Goal: Task Accomplishment & Management: Manage account settings

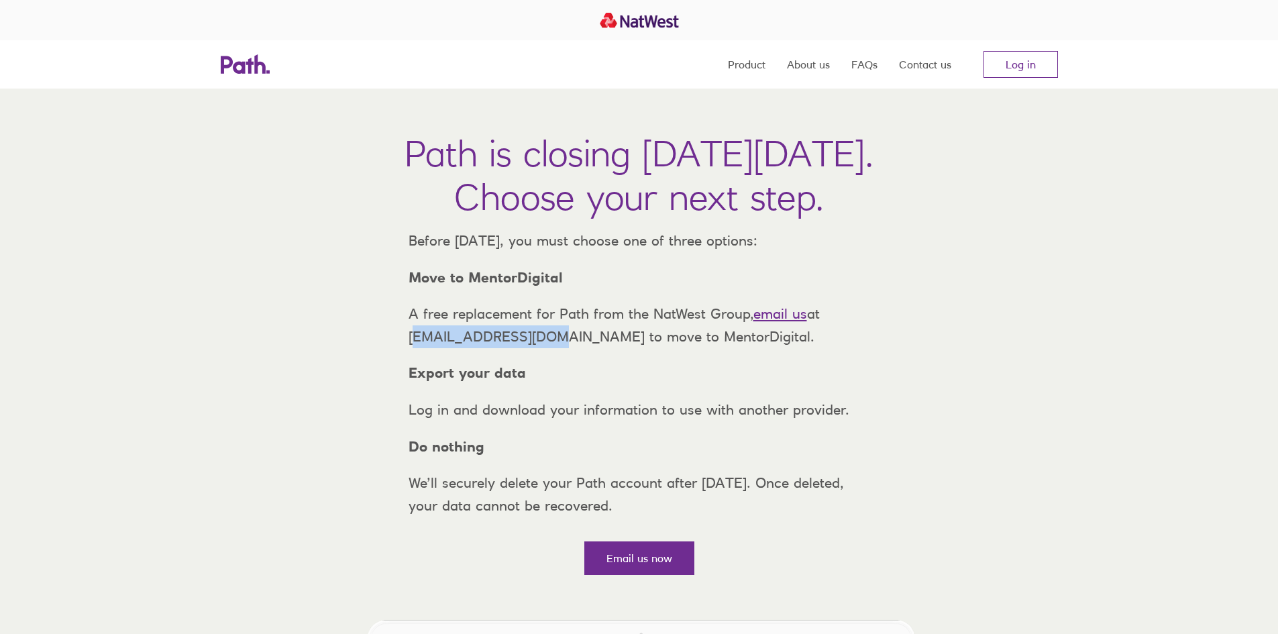
drag, startPoint x: 408, startPoint y: 360, endPoint x: 532, endPoint y: 363, distance: 124.2
click at [532, 348] on p "A free replacement for Path from the NatWest Group, email us at support@path.co…" at bounding box center [639, 325] width 483 height 45
copy p "support@path.co.uk"
drag, startPoint x: 564, startPoint y: 299, endPoint x: 409, endPoint y: 302, distance: 155.0
click at [409, 289] on p "Move to MentorDigital" at bounding box center [639, 277] width 483 height 23
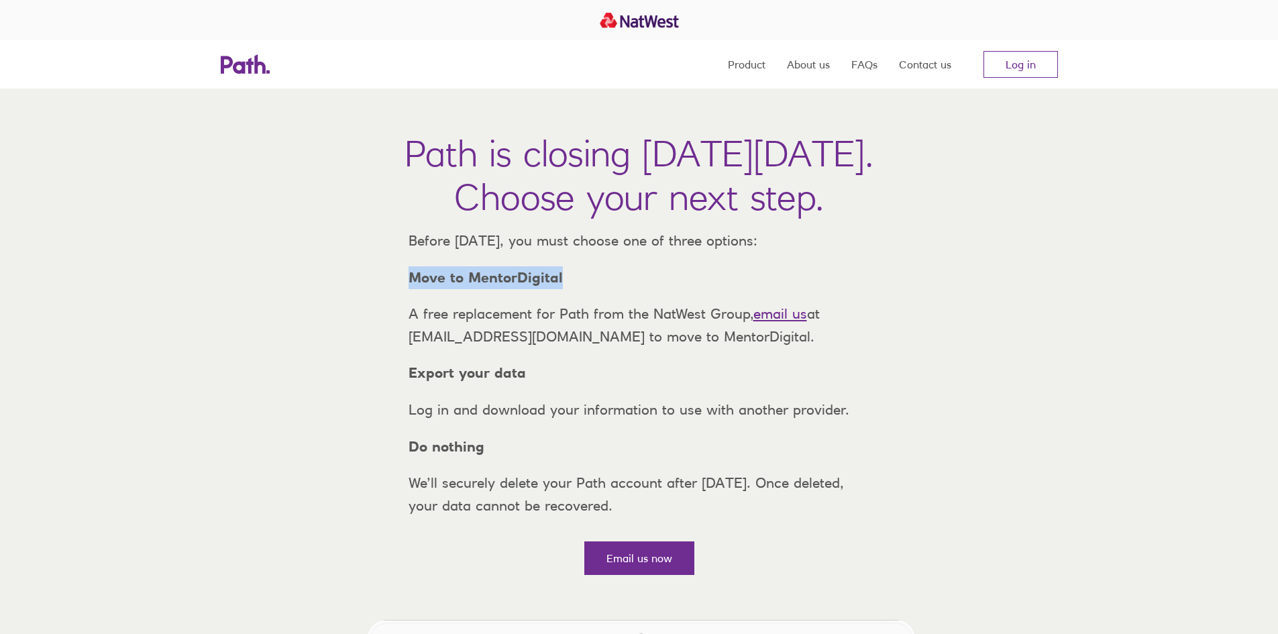
copy strong "Move to MentorDigital"
click at [1023, 69] on link "Log in" at bounding box center [1021, 64] width 74 height 27
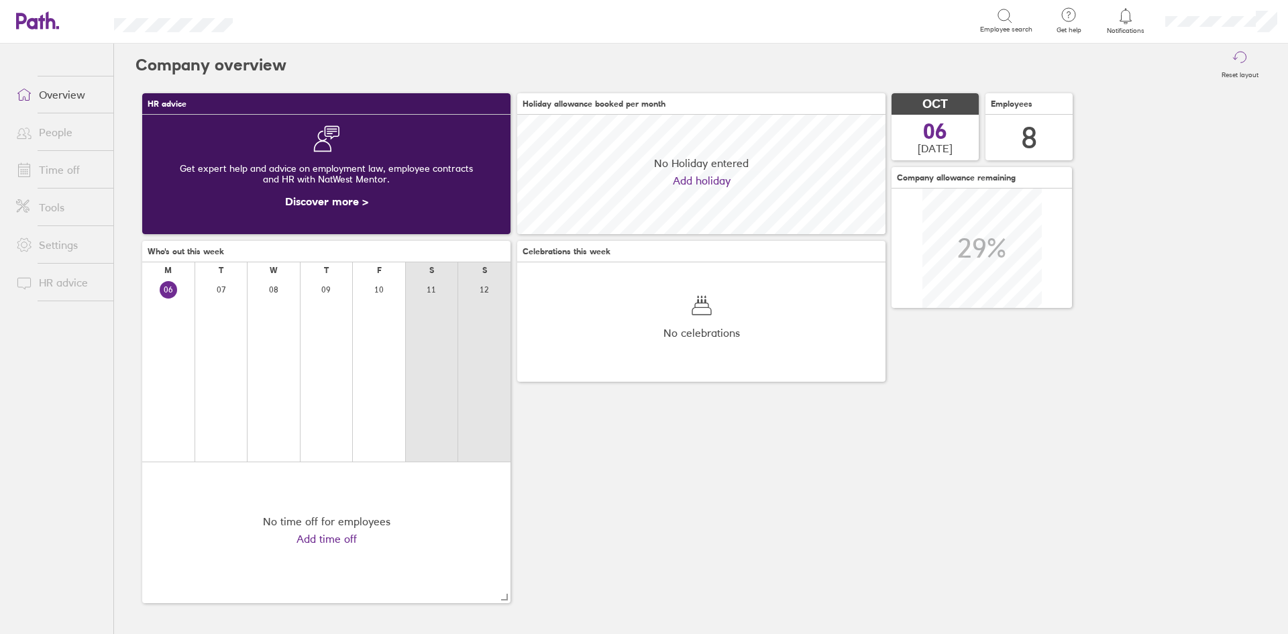
scroll to position [119, 368]
click at [56, 168] on link "Time off" at bounding box center [59, 169] width 108 height 27
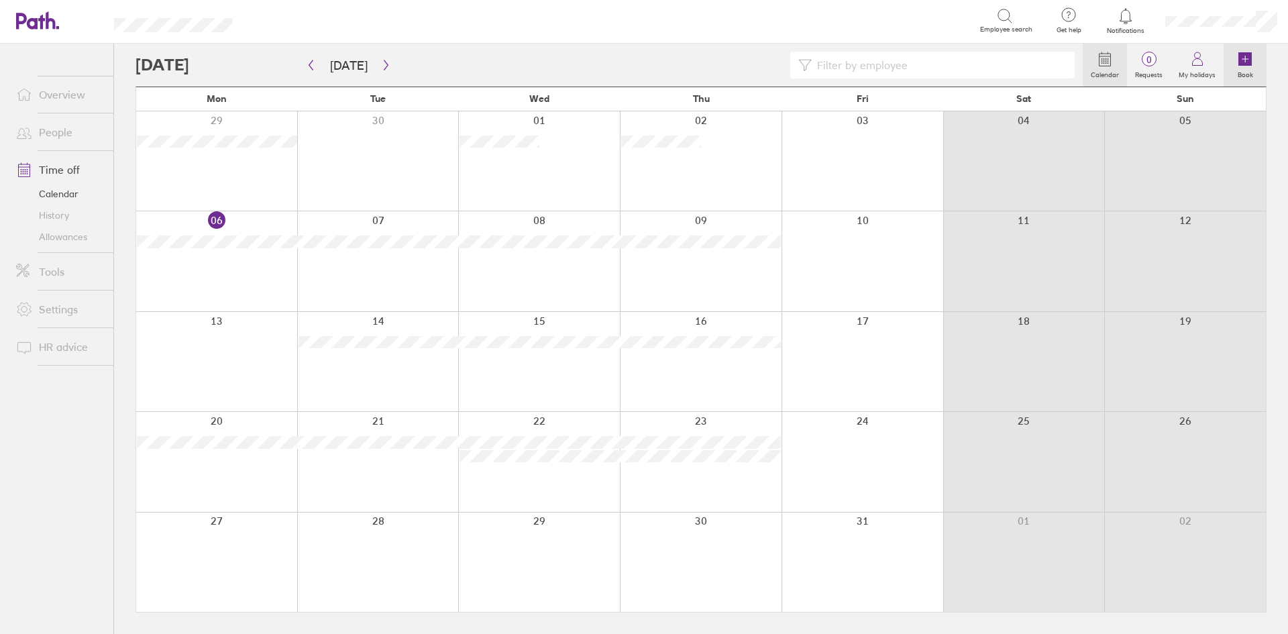
click at [1251, 68] on label "Book" at bounding box center [1246, 73] width 32 height 12
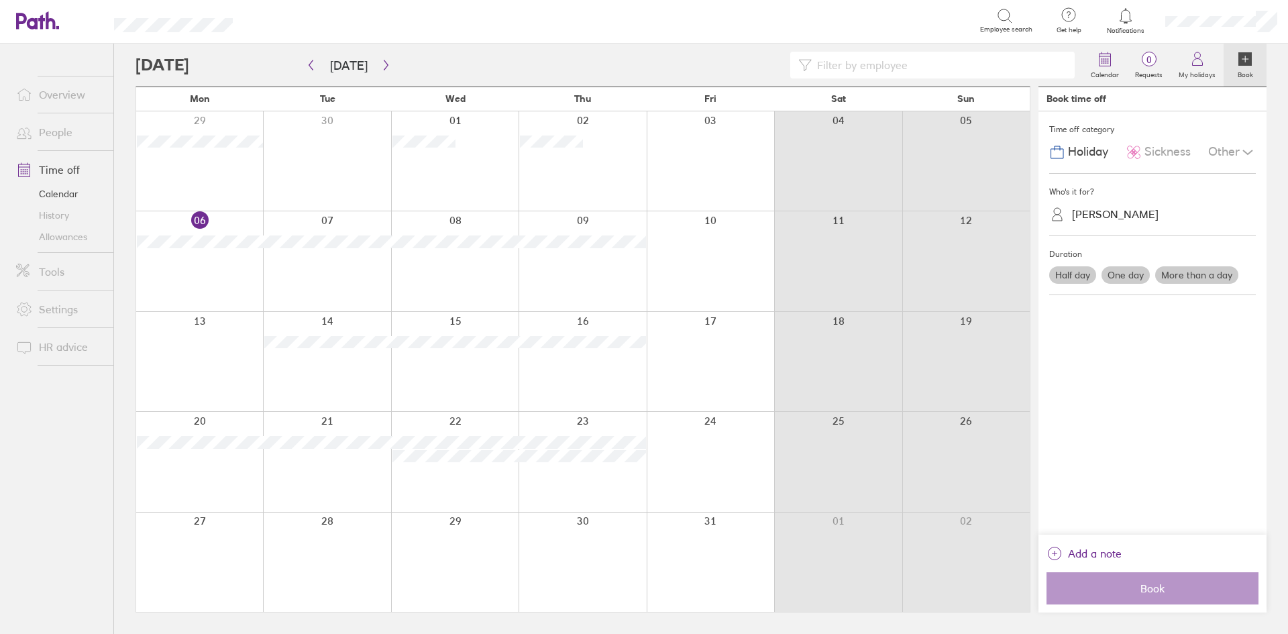
click at [1121, 275] on label "One day" at bounding box center [1126, 274] width 48 height 17
click at [0, 0] on input "One day" at bounding box center [0, 0] width 0 height 0
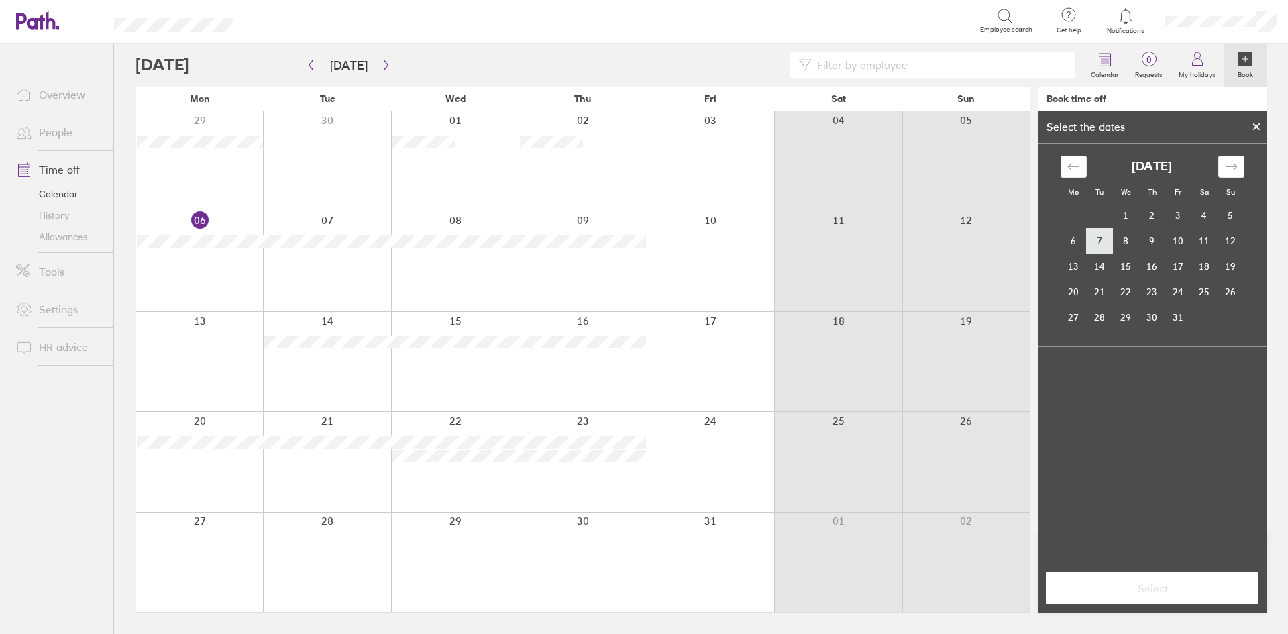
click at [1098, 237] on td "7" at bounding box center [1100, 240] width 26 height 25
click at [1148, 591] on span "Select" at bounding box center [1152, 588] width 193 height 12
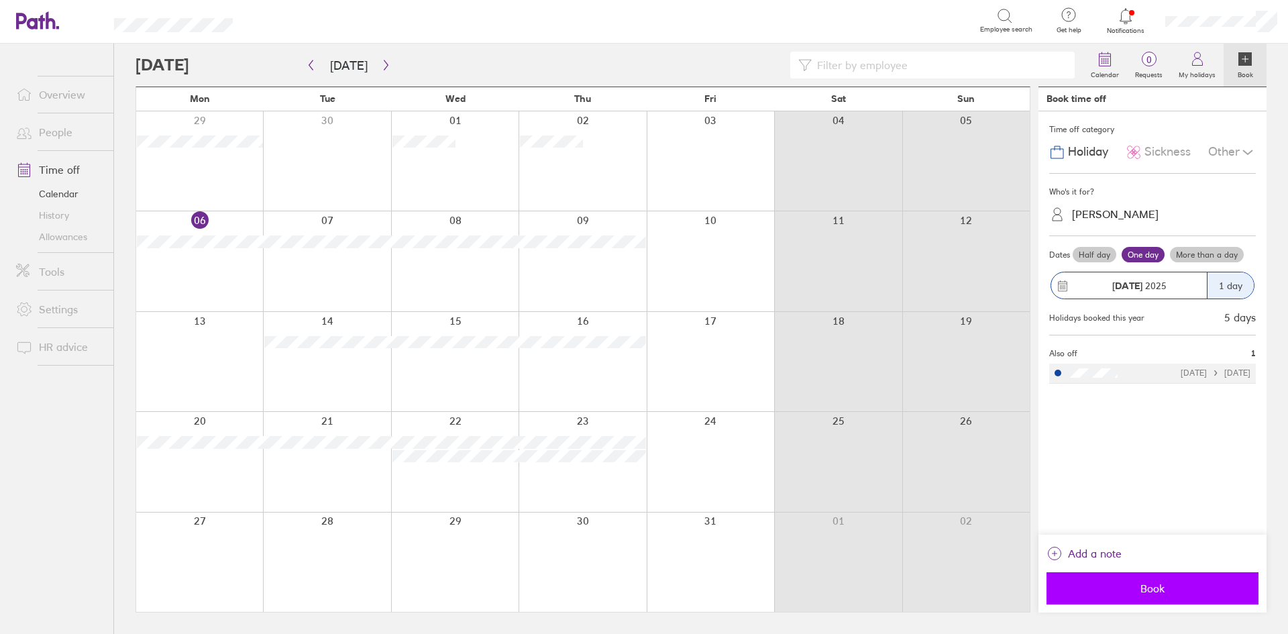
click at [1141, 584] on span "Book" at bounding box center [1152, 588] width 193 height 12
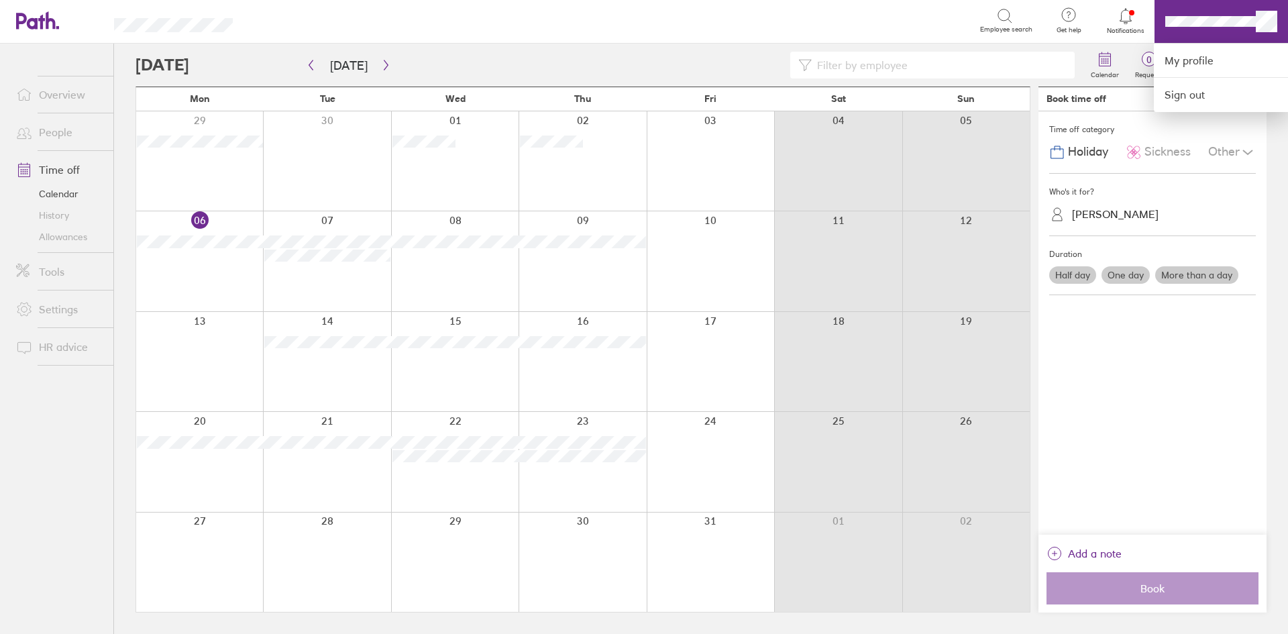
click at [57, 234] on div at bounding box center [644, 317] width 1288 height 634
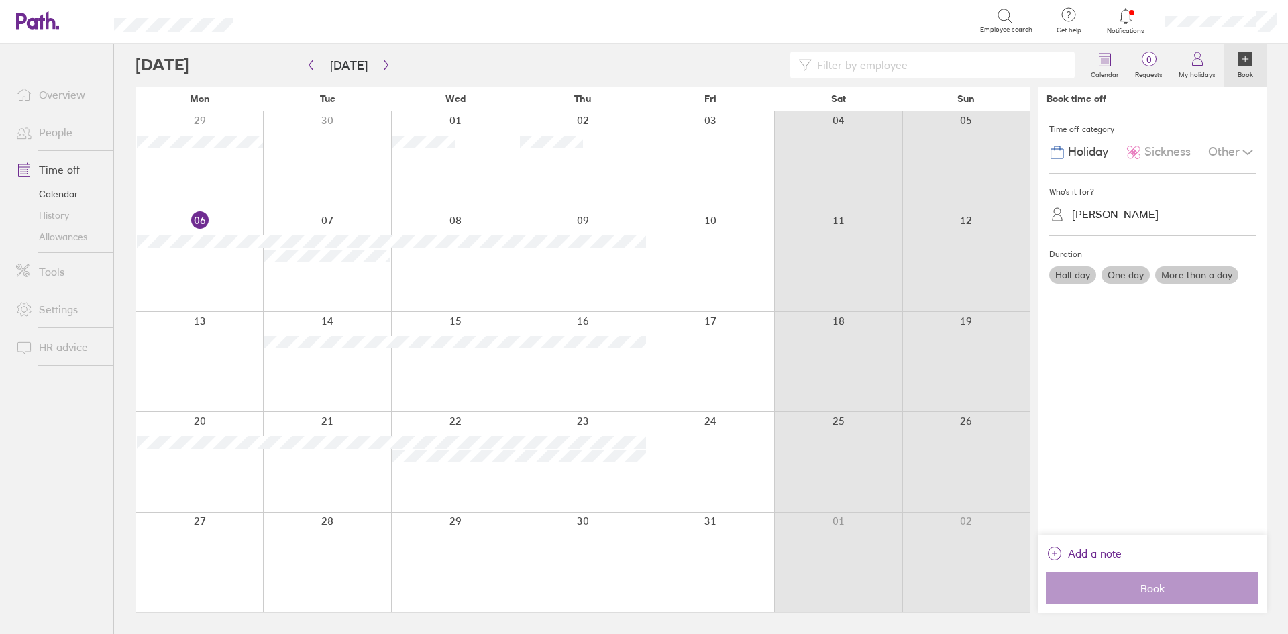
click at [58, 234] on link "Allowances" at bounding box center [59, 236] width 108 height 21
